Goal: Download file/media

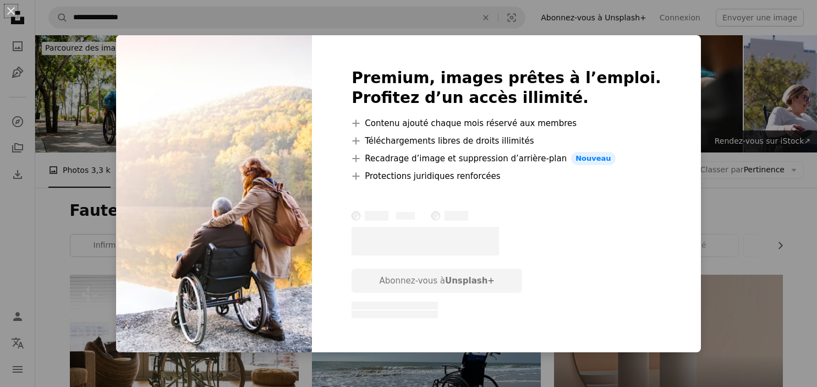
scroll to position [842, 0]
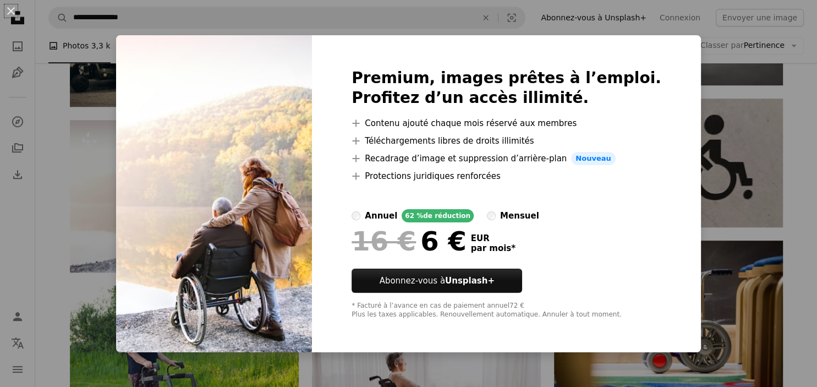
click at [694, 82] on div "An X shape Premium, images prêtes à l’emploi. Profitez d’un accès illimité. A p…" at bounding box center [408, 193] width 817 height 387
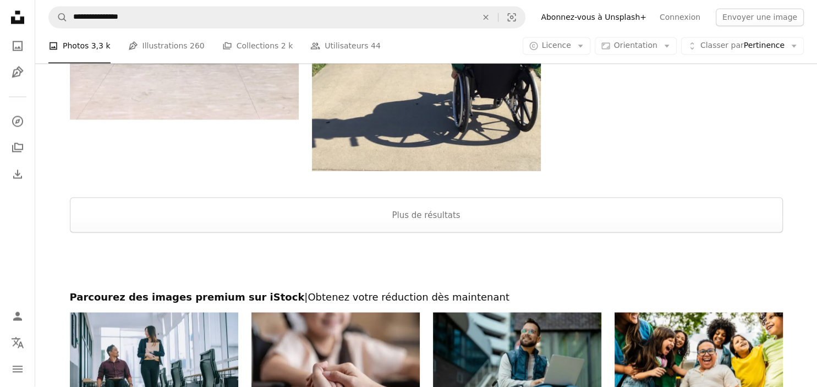
scroll to position [1858, 0]
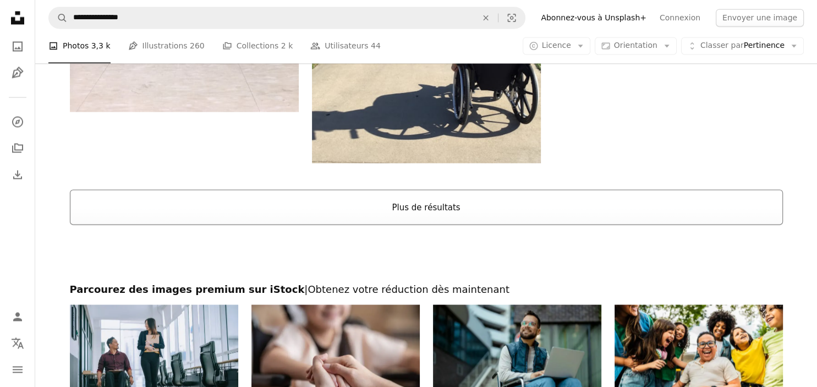
click at [419, 205] on button "Plus de résultats" at bounding box center [426, 206] width 713 height 35
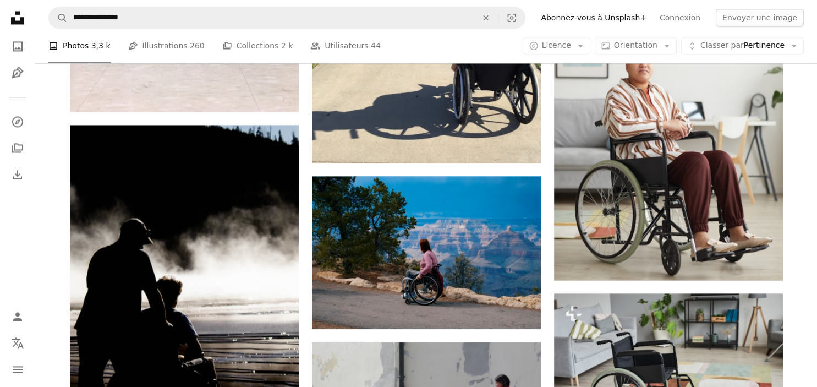
scroll to position [1887, 0]
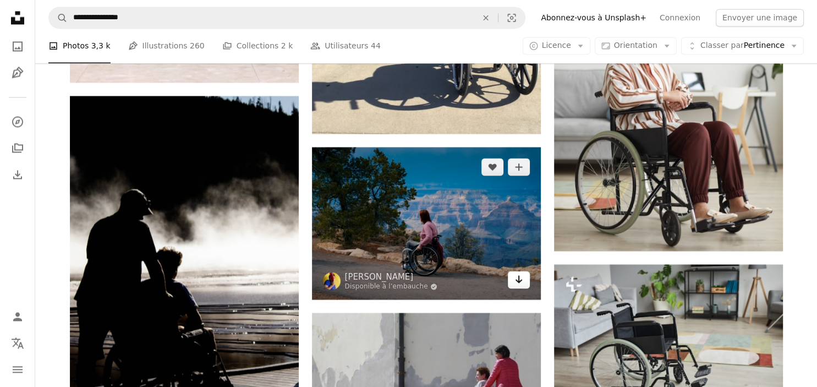
click at [517, 283] on icon "Arrow pointing down" at bounding box center [518, 278] width 9 height 13
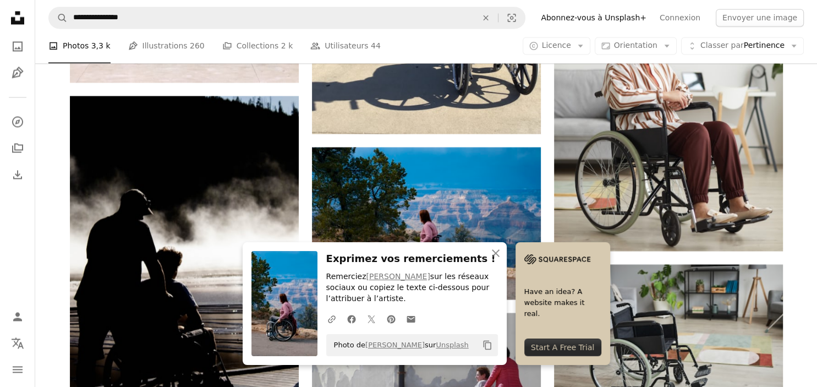
click at [799, 143] on div "Plus sign for Unsplash+ A heart A plus sign Getty Images Pour Unsplash+ A lock …" at bounding box center [425, 174] width 781 height 3575
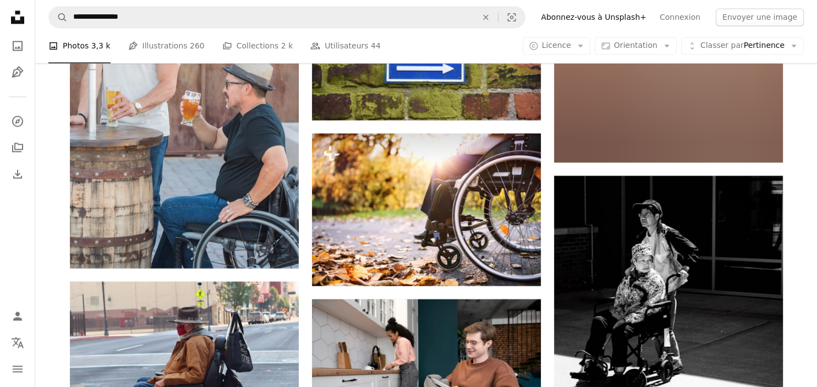
scroll to position [10046, 0]
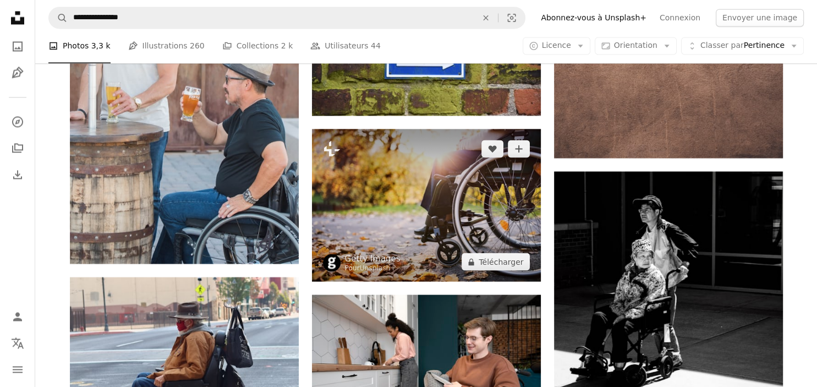
click at [421, 175] on img at bounding box center [426, 205] width 229 height 152
click at [503, 266] on button "A lock Télécharger" at bounding box center [495, 261] width 68 height 18
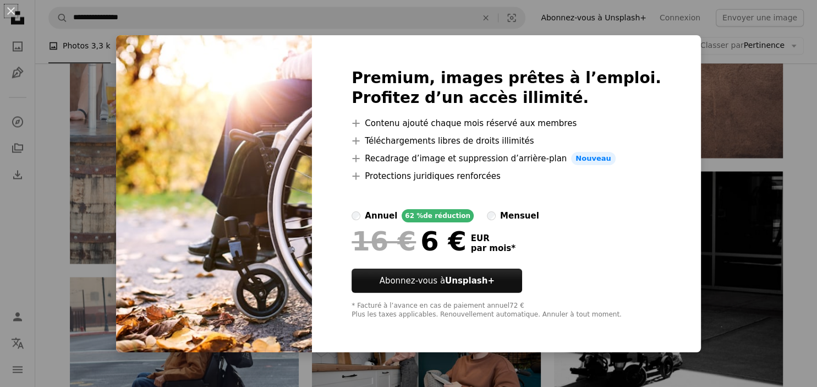
click at [503, 266] on div at bounding box center [506, 261] width 310 height 13
click at [686, 103] on div "An X shape Premium, images prêtes à l’emploi. Profitez d’un accès illimité. A p…" at bounding box center [408, 193] width 817 height 387
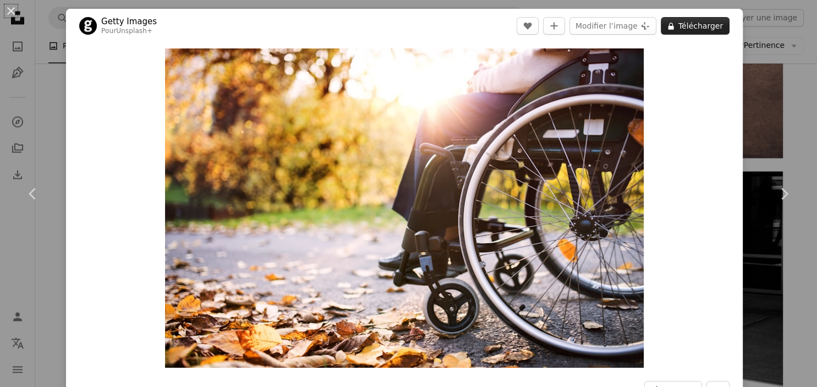
click at [694, 27] on button "A lock Télécharger" at bounding box center [694, 26] width 69 height 18
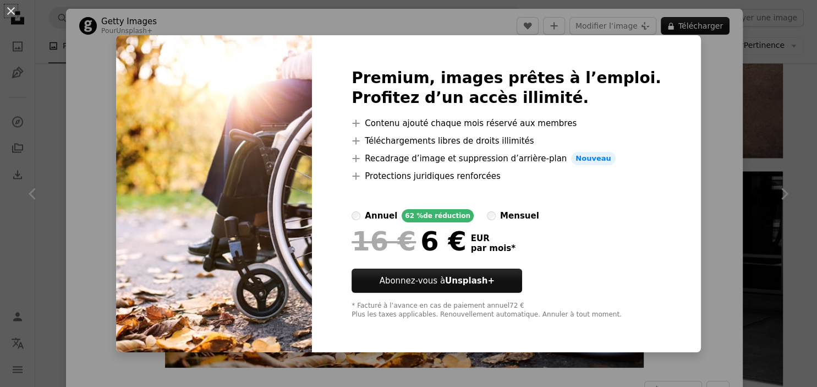
click at [704, 74] on div "An X shape Premium, images prêtes à l’emploi. Profitez d’un accès illimité. A p…" at bounding box center [408, 193] width 817 height 387
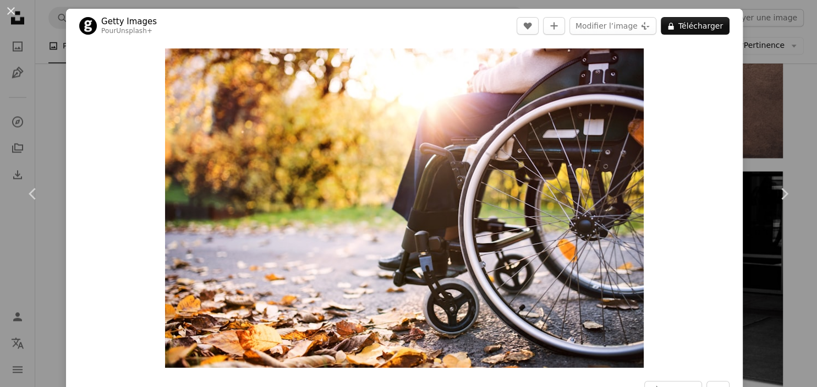
click at [786, 73] on div "An X shape Chevron left Chevron right Getty Images Pour Unsplash+ A heart A plu…" at bounding box center [408, 193] width 817 height 387
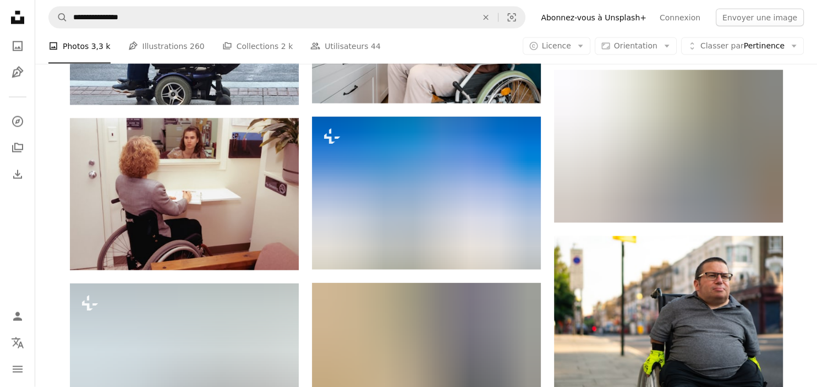
scroll to position [10394, 0]
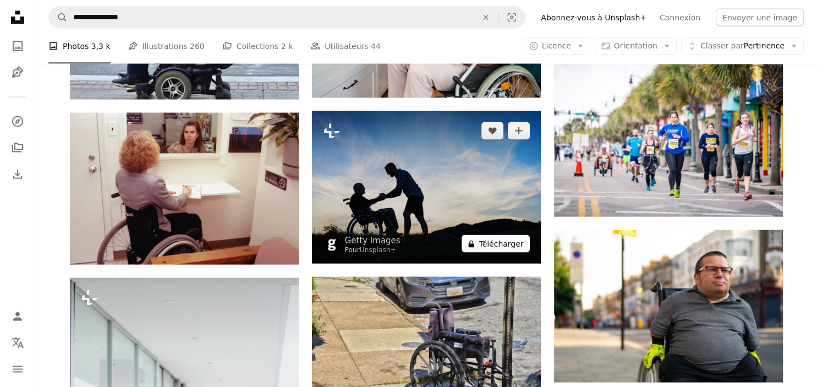
click at [494, 247] on button "A lock Télécharger" at bounding box center [495, 244] width 68 height 18
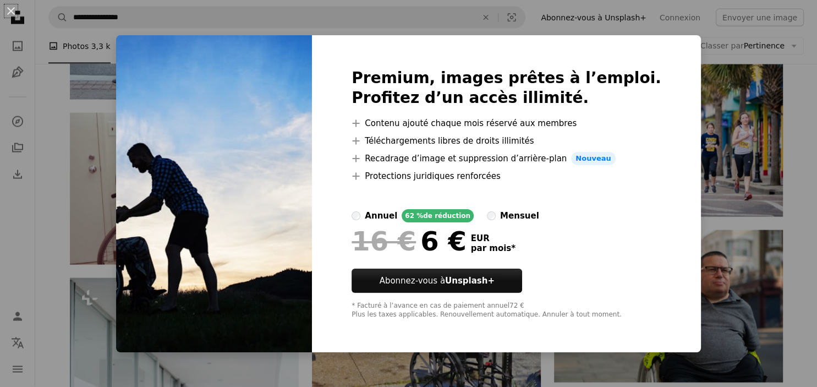
click at [736, 206] on div "An X shape Premium, images prêtes à l’emploi. Profitez d’un accès illimité. A p…" at bounding box center [408, 193] width 817 height 387
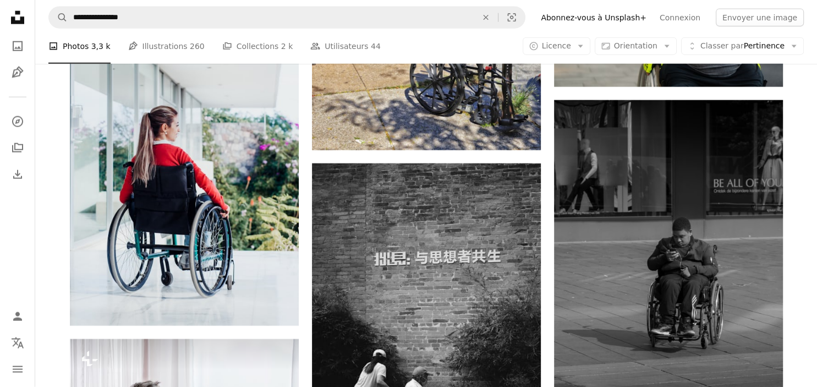
scroll to position [10685, 0]
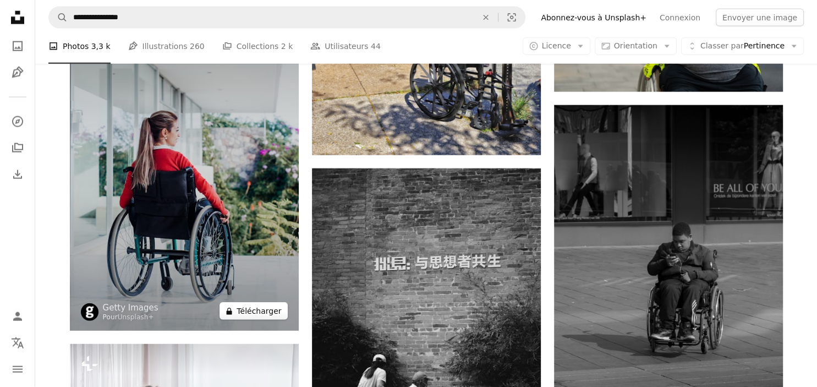
click at [255, 311] on button "A lock Télécharger" at bounding box center [253, 311] width 68 height 18
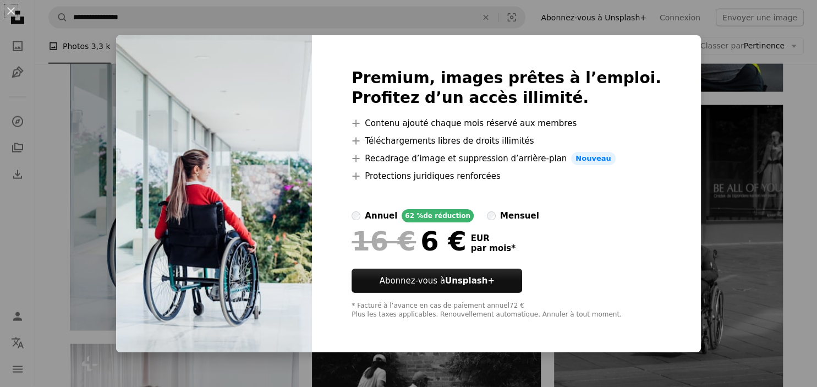
click at [740, 215] on div "An X shape Premium, images prêtes à l’emploi. Profitez d’un accès illimité. A p…" at bounding box center [408, 193] width 817 height 387
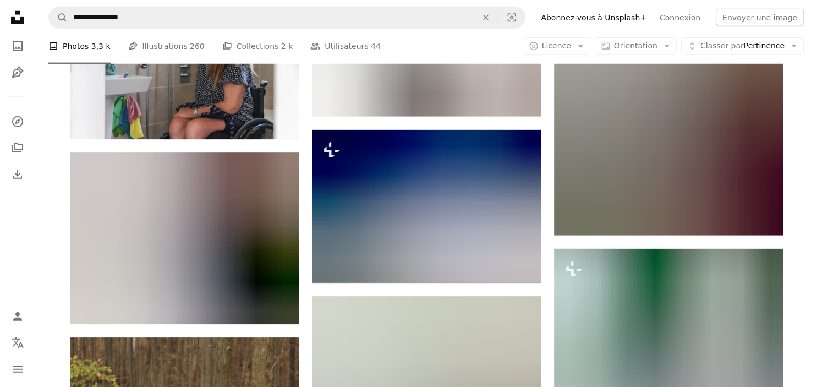
scroll to position [11236, 0]
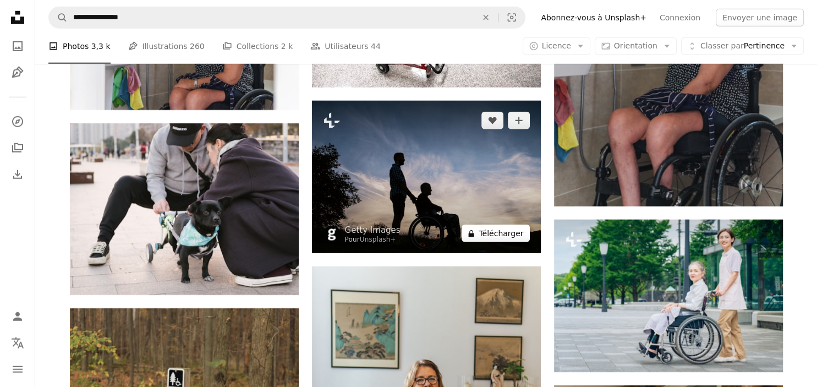
click at [500, 236] on button "A lock Télécharger" at bounding box center [495, 233] width 68 height 18
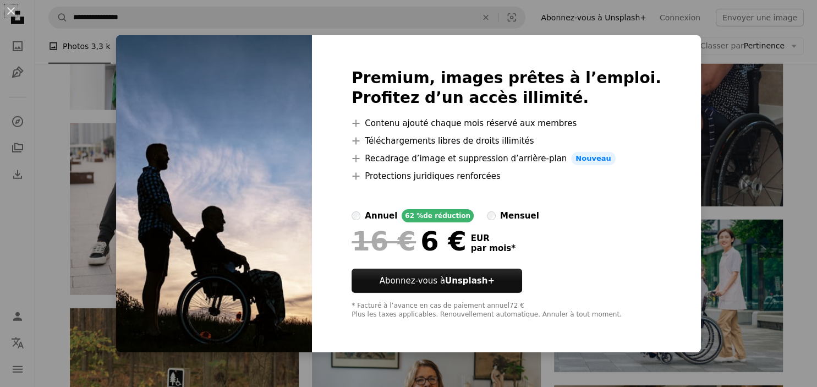
click at [767, 157] on div "An X shape Premium, images prêtes à l’emploi. Profitez d’un accès illimité. A p…" at bounding box center [408, 193] width 817 height 387
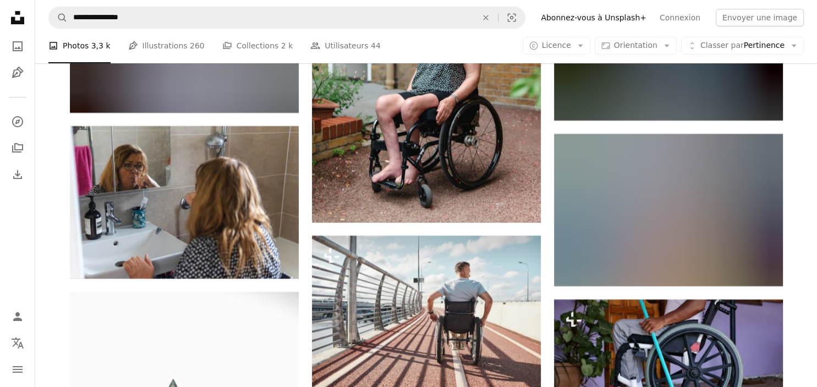
scroll to position [12688, 0]
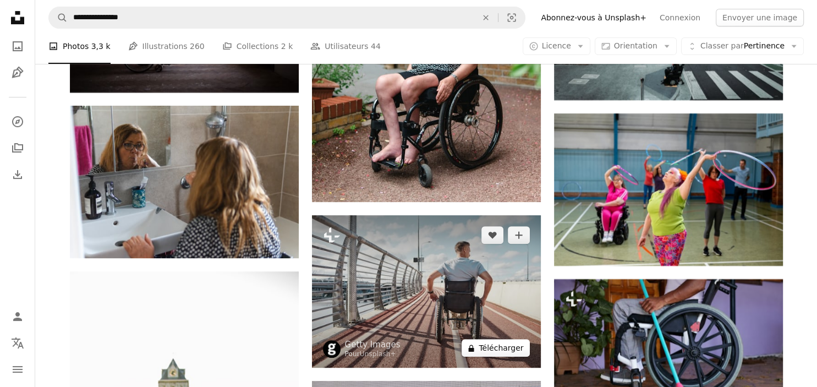
click at [506, 351] on button "A lock Télécharger" at bounding box center [495, 348] width 68 height 18
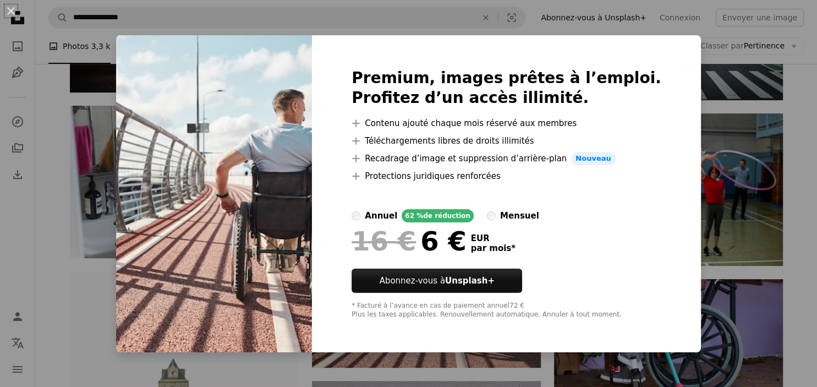
click at [731, 258] on div "An X shape Premium, images prêtes à l’emploi. Profitez d’un accès illimité. A p…" at bounding box center [408, 193] width 817 height 387
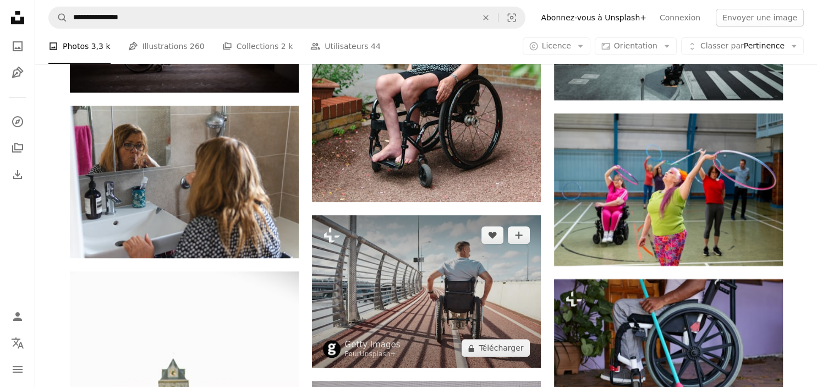
click at [460, 269] on img at bounding box center [426, 291] width 229 height 152
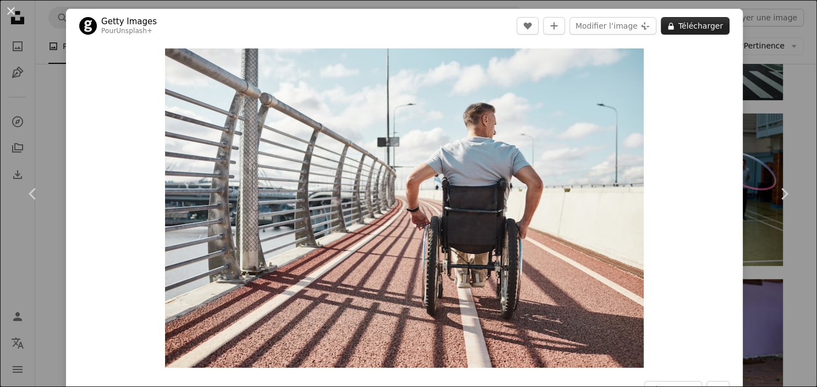
click at [720, 27] on button "A lock Télécharger" at bounding box center [694, 26] width 69 height 18
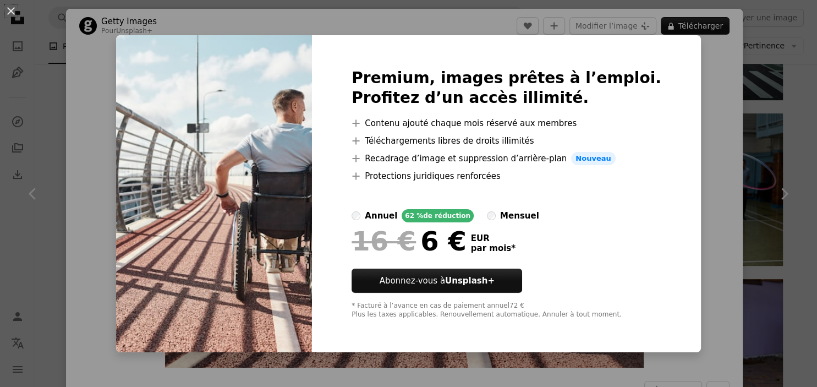
click at [712, 104] on div "An X shape Premium, images prêtes à l’emploi. Profitez d’un accès illimité. A p…" at bounding box center [408, 193] width 817 height 387
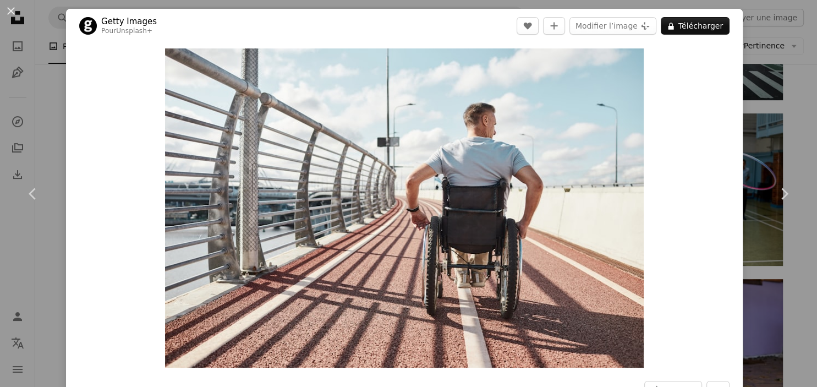
click at [786, 104] on div "An X shape Chevron left Chevron right Getty Images Pour Unsplash+ A heart A plu…" at bounding box center [408, 193] width 817 height 387
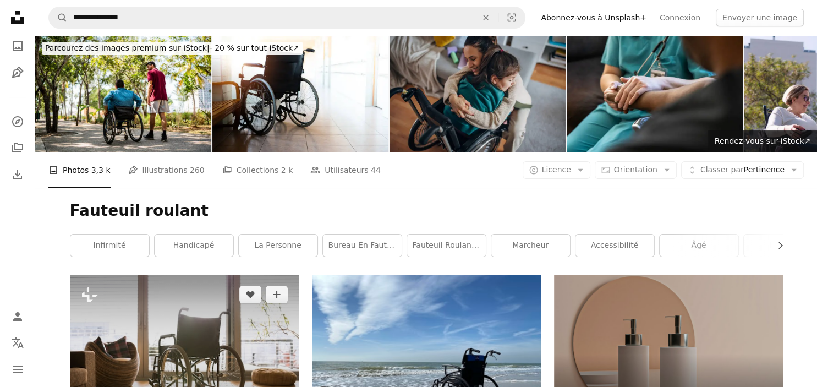
click at [269, 329] on img at bounding box center [184, 350] width 229 height 152
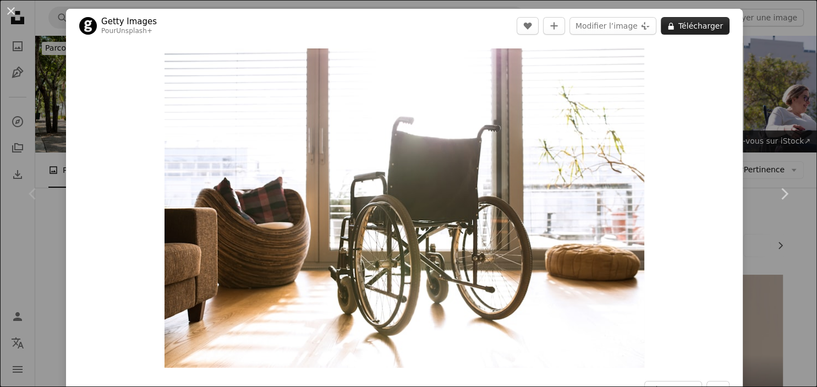
click at [703, 25] on button "A lock Télécharger" at bounding box center [694, 26] width 69 height 18
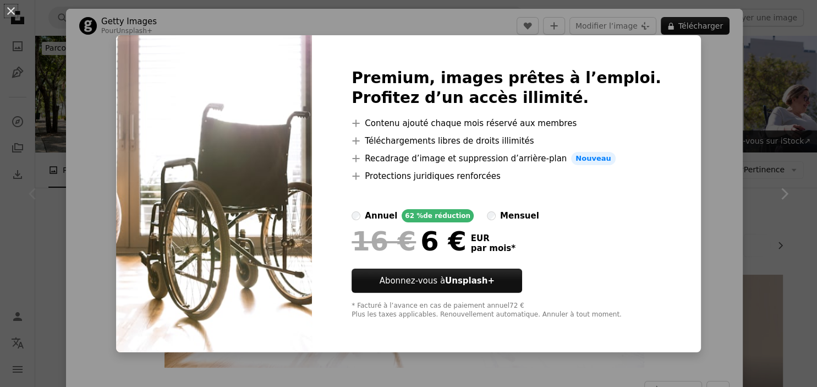
click at [704, 80] on div "An X shape Premium, images prêtes à l’emploi. Profitez d’un accès illimité. A p…" at bounding box center [408, 193] width 817 height 387
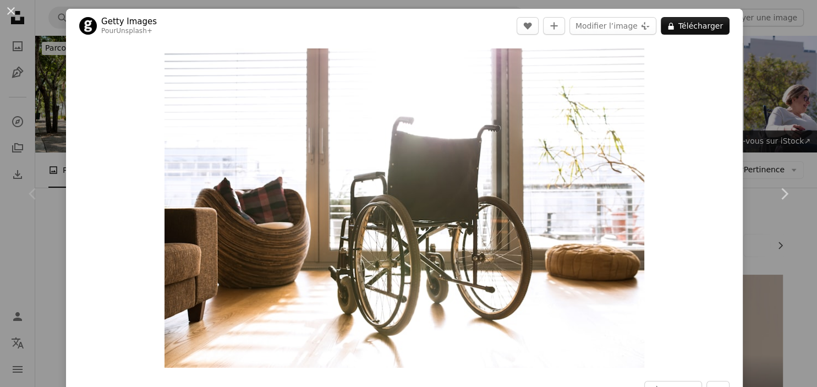
click at [764, 96] on div "An X shape Chevron left Chevron right Getty Images Pour Unsplash+ A heart A plu…" at bounding box center [408, 193] width 817 height 387
